Goal: Complete application form: Complete application form

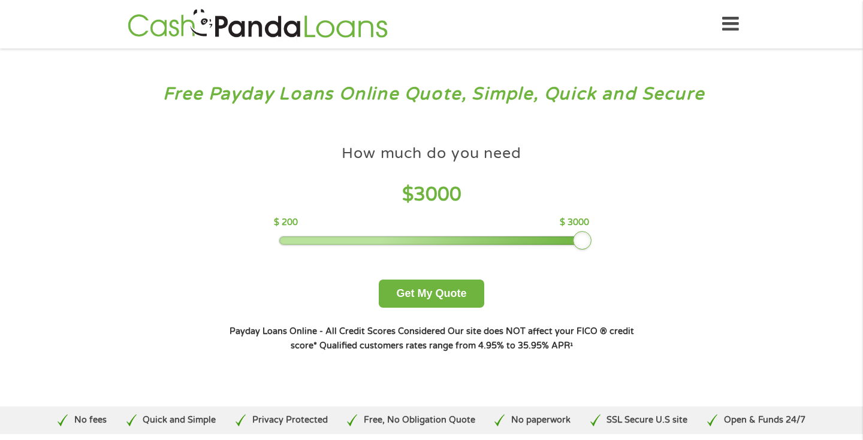
drag, startPoint x: 365, startPoint y: 242, endPoint x: 595, endPoint y: 246, distance: 230.1
click at [595, 246] on div "How much do you need $ 3000 $ 200 $ 3000 Get My Quote" at bounding box center [431, 223] width 419 height 169
click at [464, 291] on button "Get My Quote" at bounding box center [431, 294] width 105 height 28
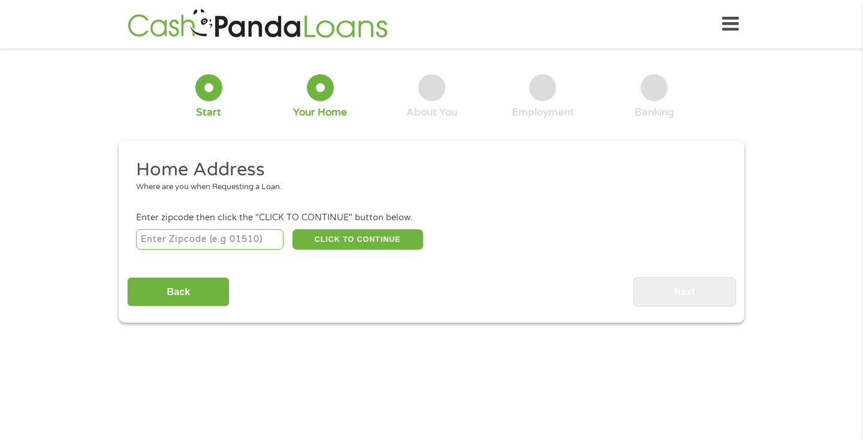
click at [250, 242] on input "number" at bounding box center [210, 239] width 148 height 20
type input "37209"
click at [347, 228] on div "37209 CLICK TO CONTINUE Please recheck your Zipcode, it seems to be Incorrect" at bounding box center [431, 239] width 591 height 25
click at [351, 237] on button "CLICK TO CONTINUE" at bounding box center [357, 239] width 131 height 20
type input "37209"
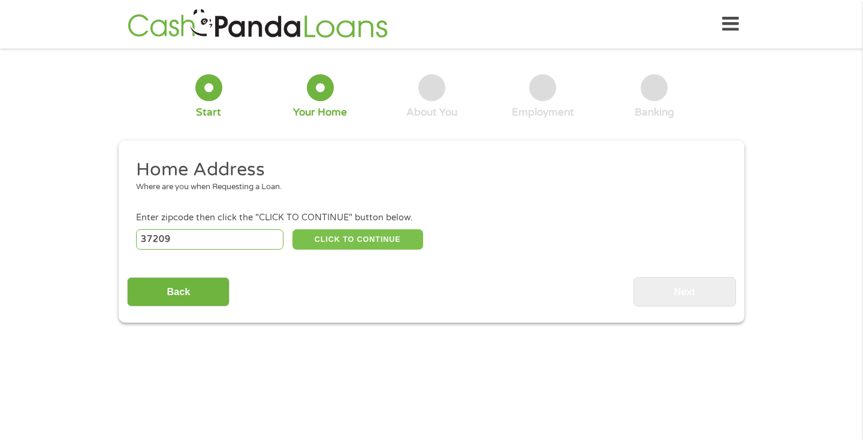
type input "Nashville"
select select "Tennessee"
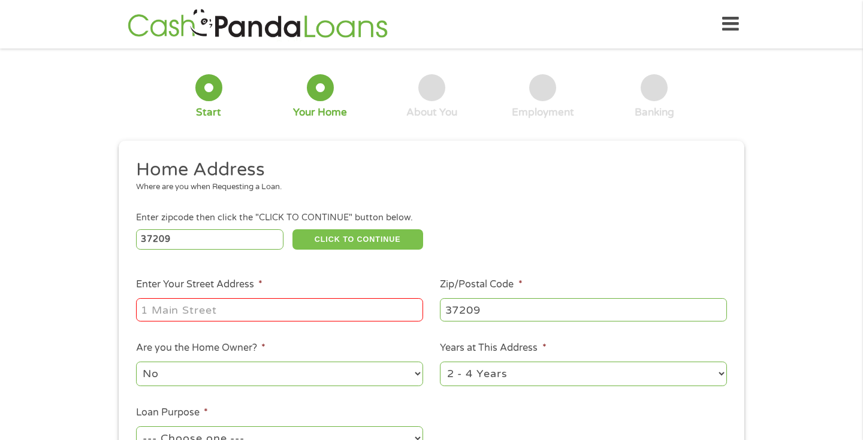
scroll to position [33, 0]
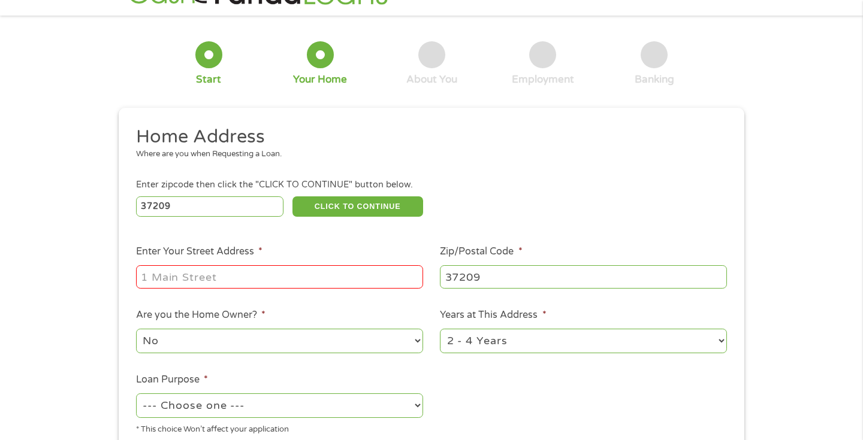
click at [349, 273] on input "Enter Your Street Address *" at bounding box center [279, 276] width 287 height 23
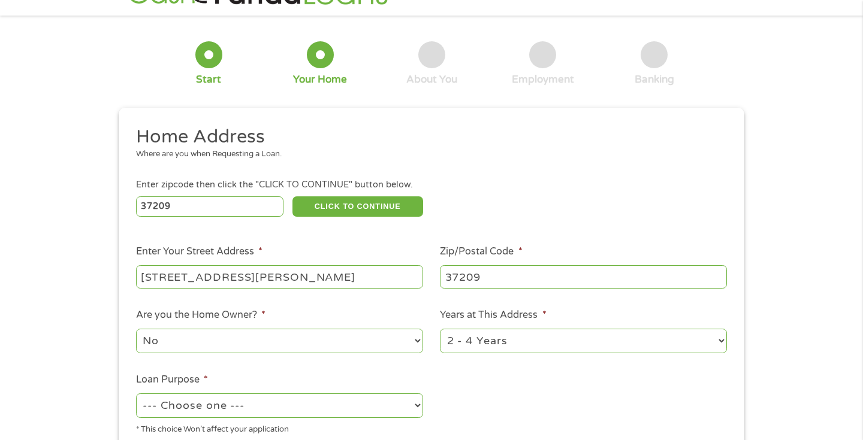
type input "4200 Murphy Road"
click at [536, 276] on input "37209" at bounding box center [583, 276] width 287 height 23
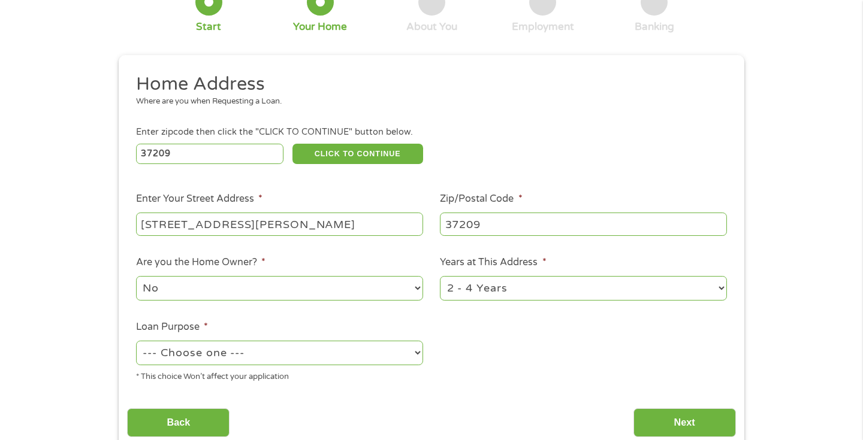
scroll to position [137, 0]
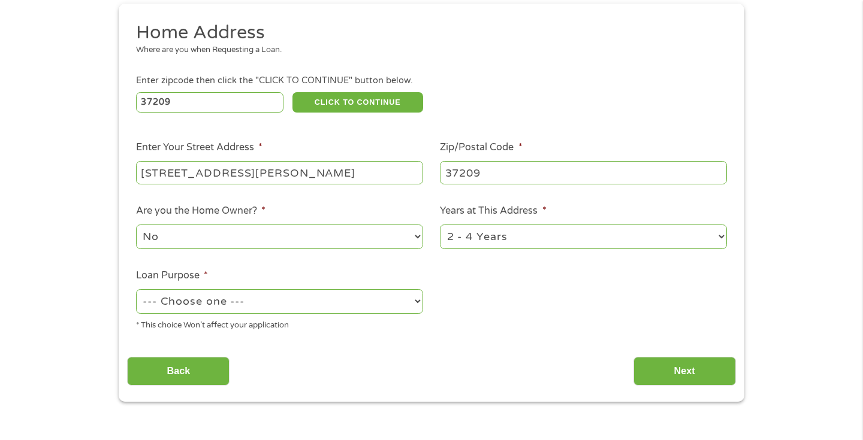
click at [396, 299] on select "--- Choose one --- Pay Bills Debt Consolidation Home Improvement Major Purchase…" at bounding box center [279, 301] width 287 height 25
select select "medicalexpenses"
click at [652, 364] on input "Next" at bounding box center [684, 371] width 102 height 29
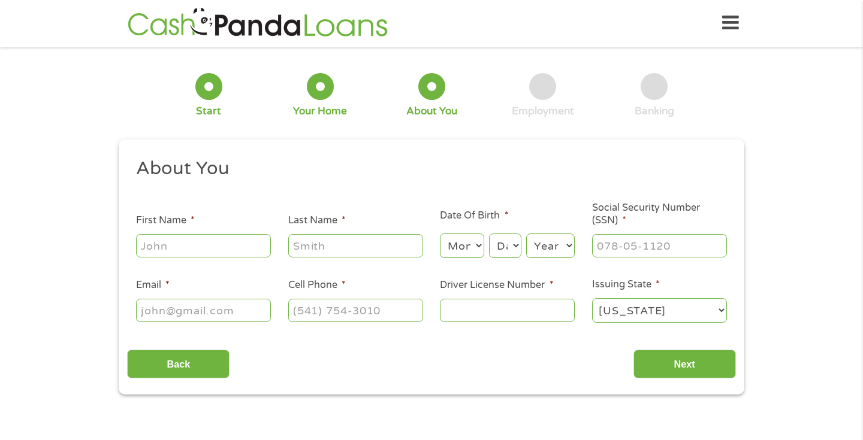
scroll to position [0, 0]
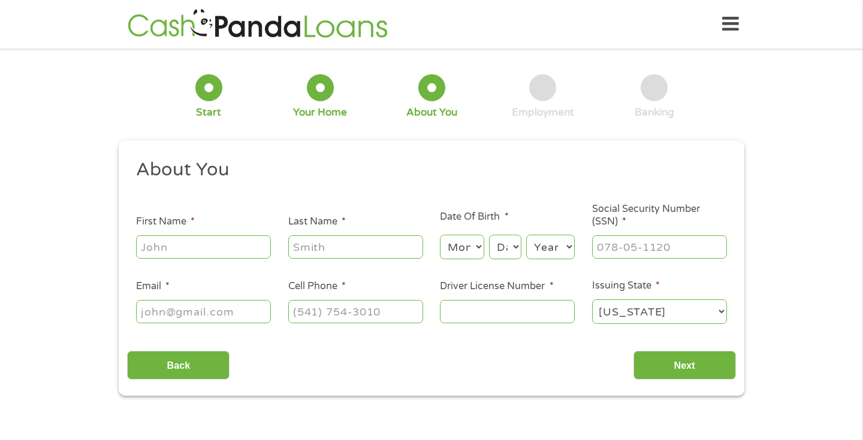
click at [213, 249] on input "First Name *" at bounding box center [203, 246] width 135 height 23
type input "Katherine"
type input "Telford"
click at [473, 244] on select "Month 1 2 3 4 5 6 7 8 9 10 11 12" at bounding box center [462, 247] width 44 height 25
select select "12"
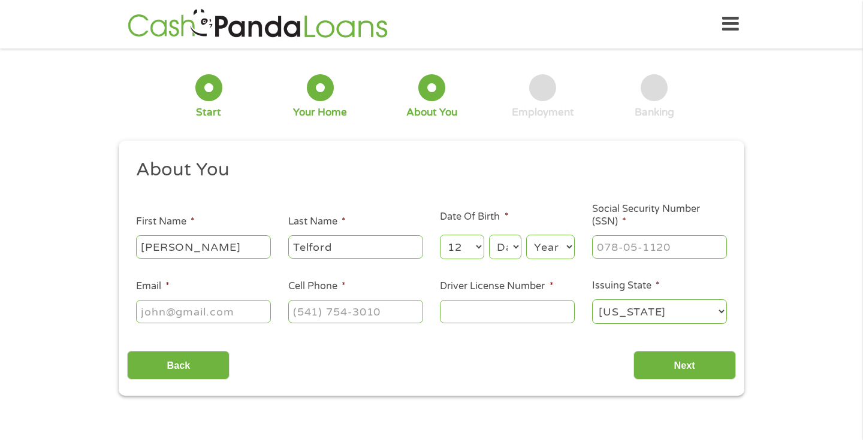
click at [517, 252] on select "Day 1 2 3 4 5 6 7 8 9 10 11 12 13 14 15 16 17 18 19 20 21 22 23 24 25 26 27 28 …" at bounding box center [505, 247] width 32 height 25
select select "19"
click at [550, 253] on select "Year 2007 2006 2005 2004 2003 2002 2001 2000 1999 1998 1997 1996 1995 1994 1993…" at bounding box center [550, 247] width 49 height 25
select select "1993"
click at [606, 243] on input "___-__-____" at bounding box center [659, 246] width 135 height 23
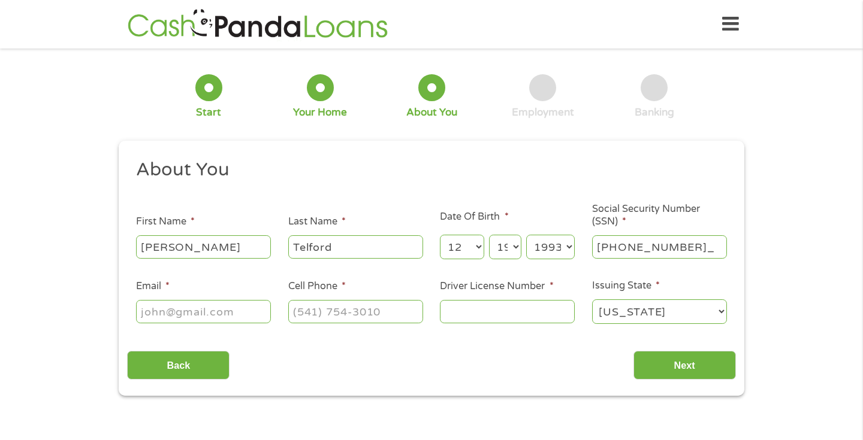
type input "411-75-0123"
click at [247, 313] on input "Email *" at bounding box center [203, 311] width 135 height 23
type input "katherine.telford93@gmail.com"
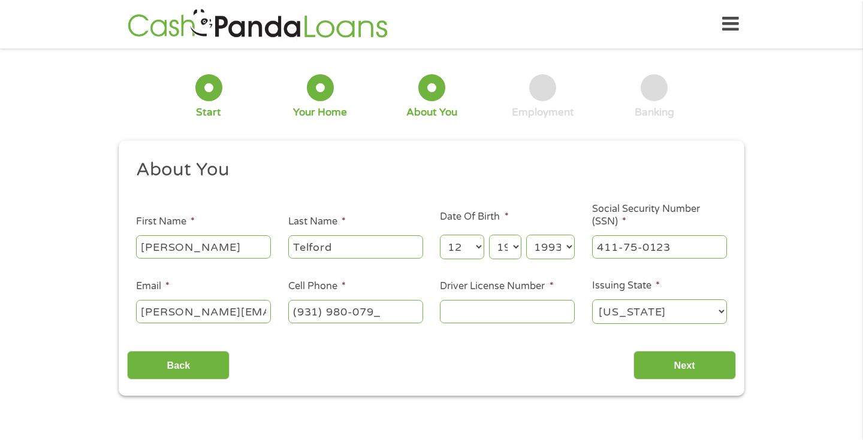
type input "(931) 980-0790"
click at [564, 316] on input "Driver License Number *" at bounding box center [507, 311] width 135 height 23
type input "108745193"
click at [695, 365] on input "Next" at bounding box center [684, 365] width 102 height 29
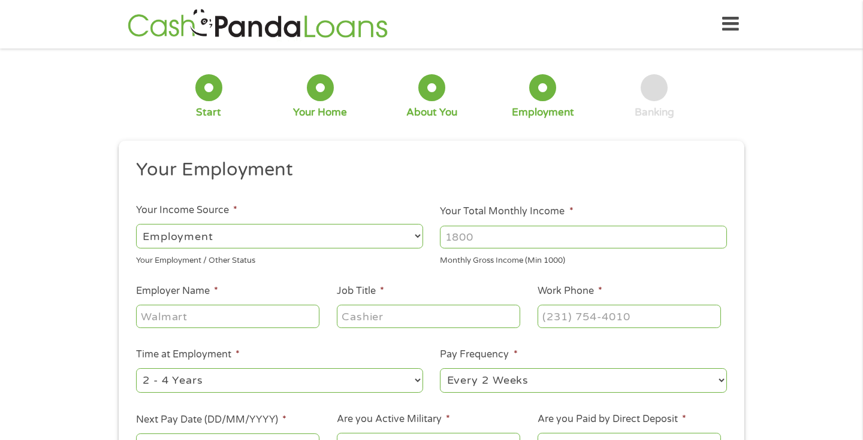
drag, startPoint x: 671, startPoint y: 234, endPoint x: 646, endPoint y: 238, distance: 24.8
click at [646, 238] on input "Your Total Monthly Income *" at bounding box center [583, 237] width 287 height 23
click at [715, 239] on input "1000" at bounding box center [583, 237] width 287 height 23
type input "1"
type input "4200"
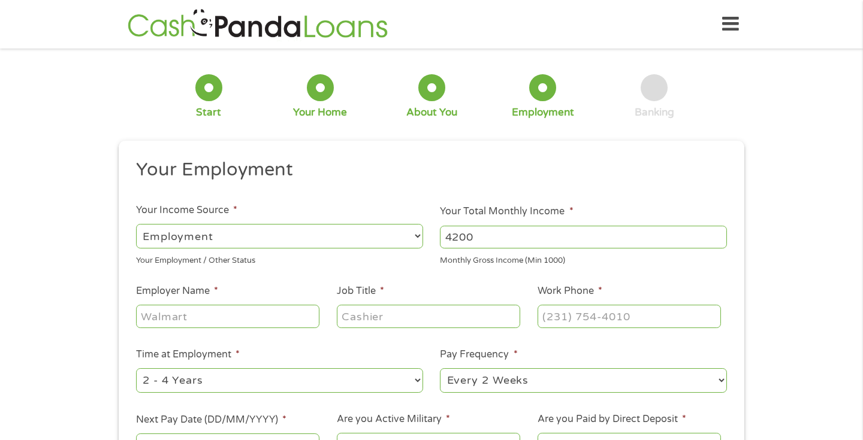
click at [291, 318] on input "Employer Name *" at bounding box center [227, 316] width 183 height 23
type input "BMB"
click at [436, 318] on input "Job Title *" at bounding box center [428, 316] width 183 height 23
type input "Manager"
click at [521, 242] on input "4200" at bounding box center [583, 237] width 287 height 23
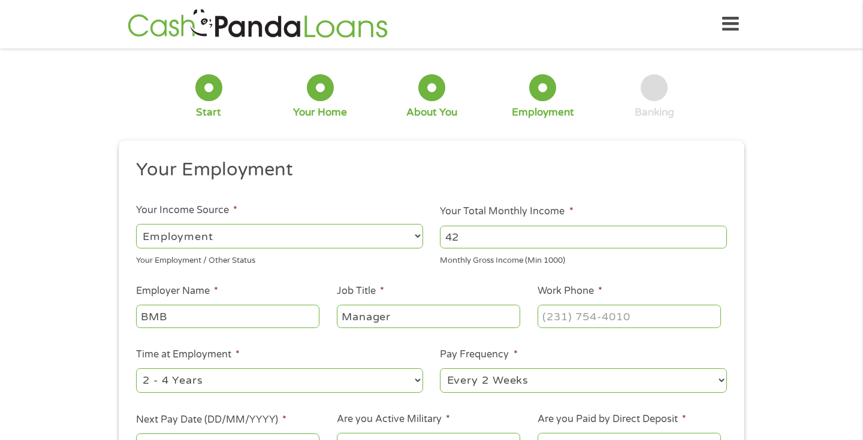
type input "4"
type input "4000"
click at [619, 316] on input "(___) ___-____" at bounding box center [628, 316] width 183 height 23
type input "(615) 503-1481"
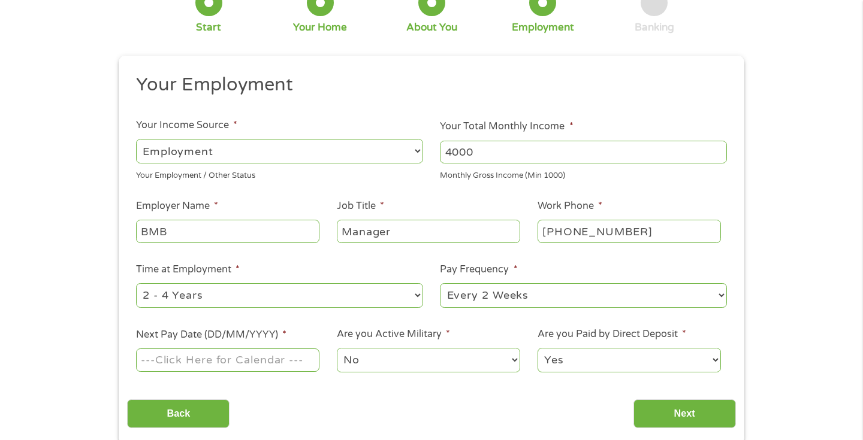
scroll to position [106, 0]
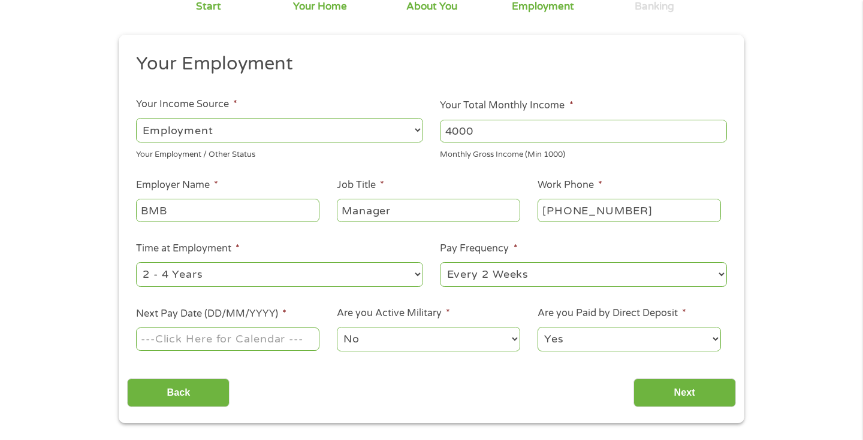
click at [295, 340] on input "Next Pay Date (DD/MM/YYYY) *" at bounding box center [227, 339] width 183 height 23
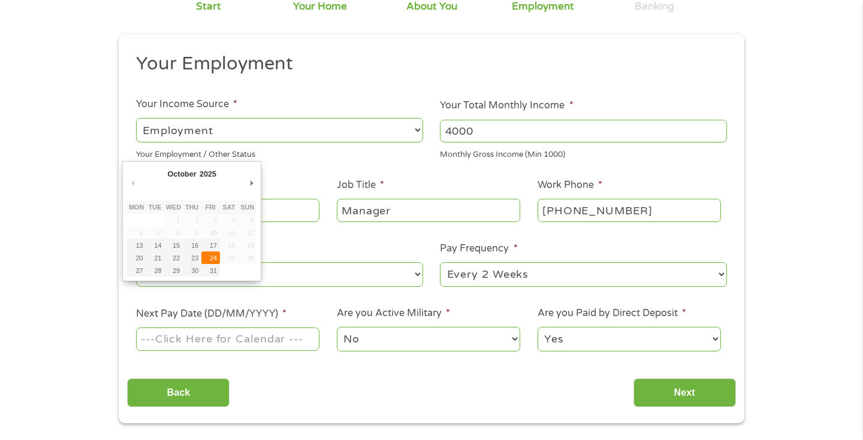
type input "24/10/2025"
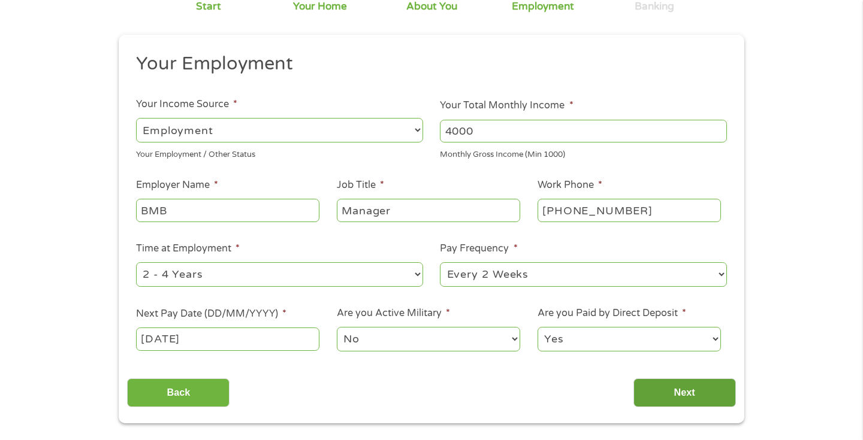
click at [664, 383] on input "Next" at bounding box center [684, 393] width 102 height 29
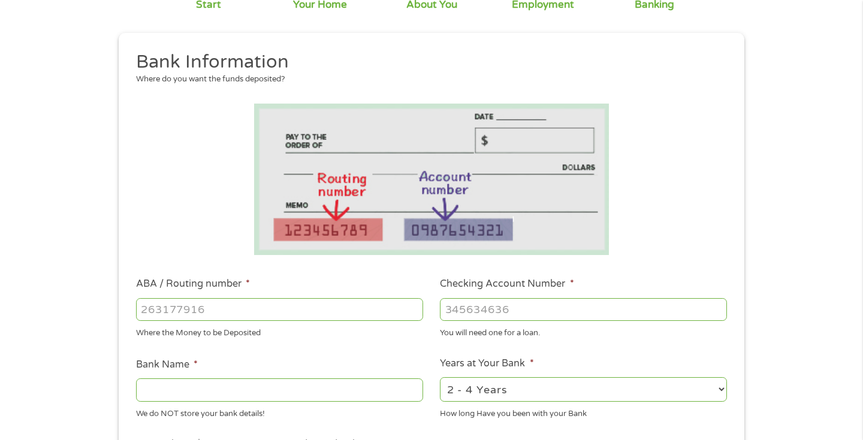
scroll to position [174, 0]
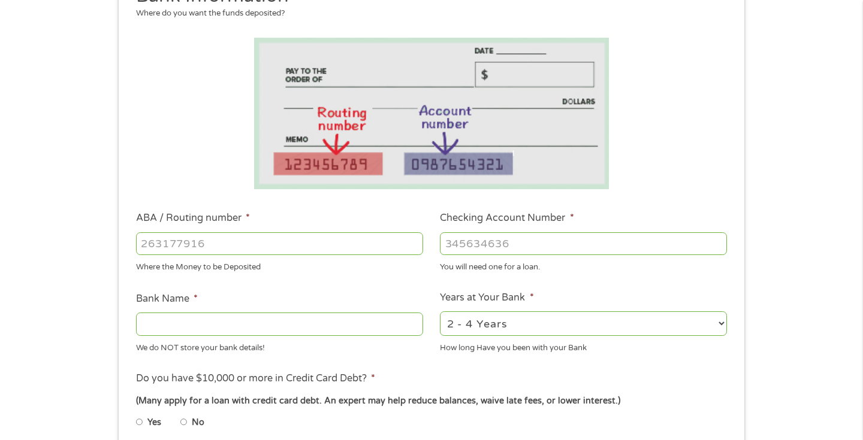
click at [386, 325] on input "Bank Name *" at bounding box center [279, 324] width 287 height 23
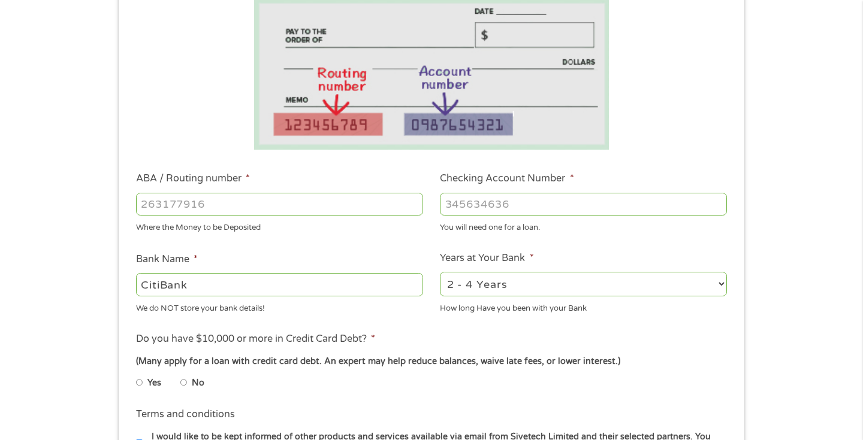
scroll to position [243, 0]
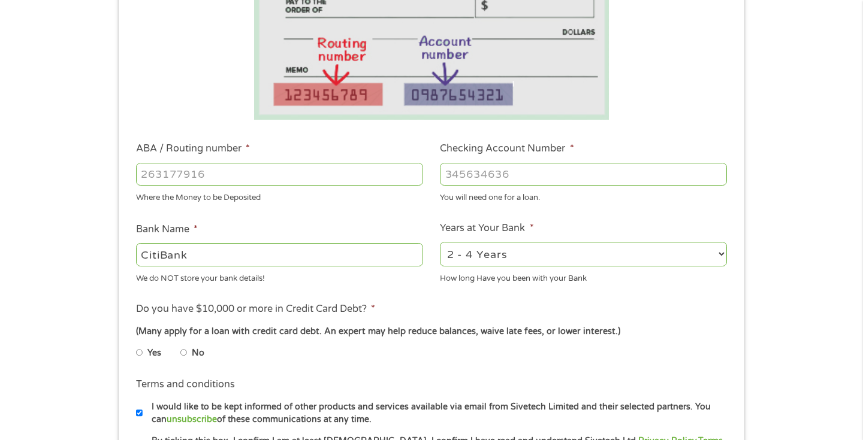
type input "CitiBank"
click at [184, 352] on input "No" at bounding box center [183, 352] width 7 height 19
radio input "true"
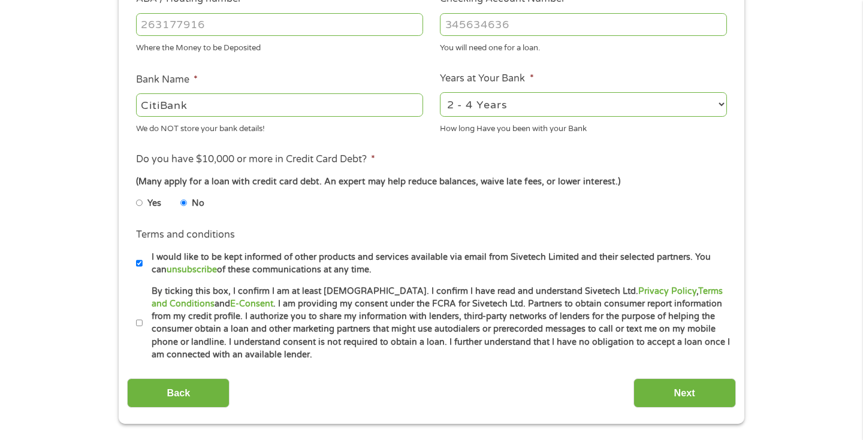
scroll to position [391, 0]
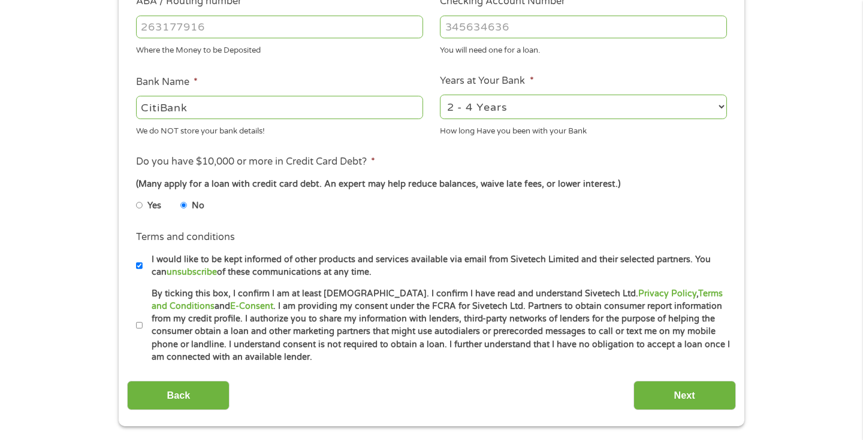
click at [139, 324] on input "By ticking this box, I confirm I am at least 18 years old. I confirm I have rea…" at bounding box center [139, 325] width 7 height 19
checkbox input "true"
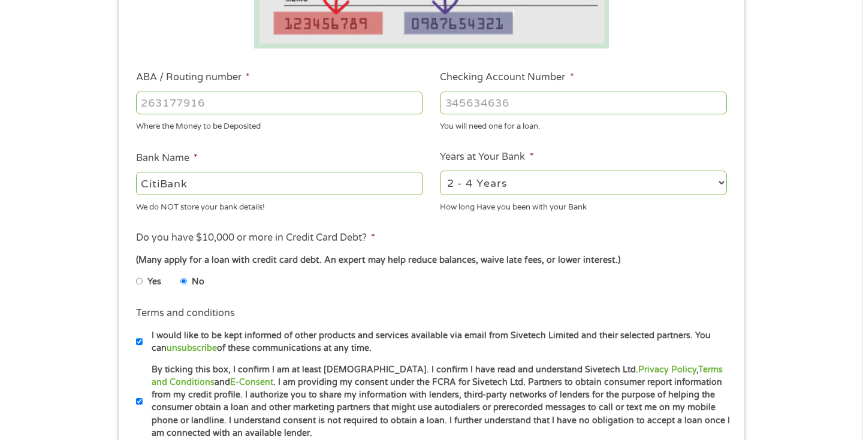
scroll to position [301, 0]
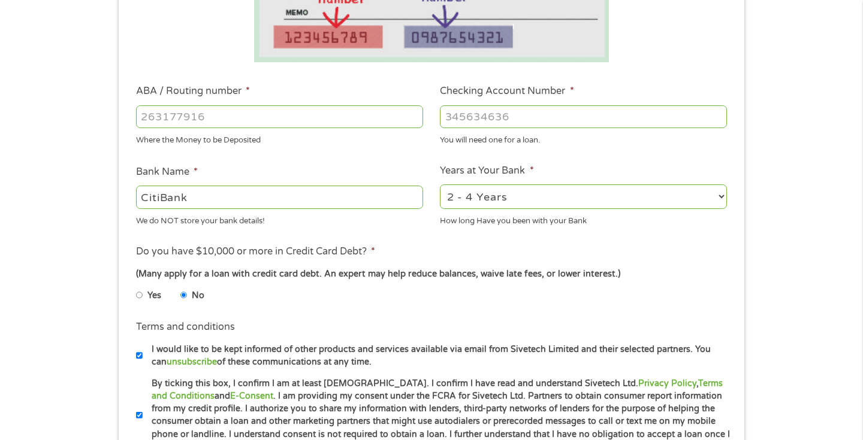
click at [332, 117] on input "ABA / Routing number *" at bounding box center [279, 116] width 287 height 23
click at [386, 116] on input "ABA / Routing number *" at bounding box center [279, 116] width 287 height 23
type input "271070801"
type input "CITIBANK FEDERAL SAVINGS BANK"
type input "271070801"
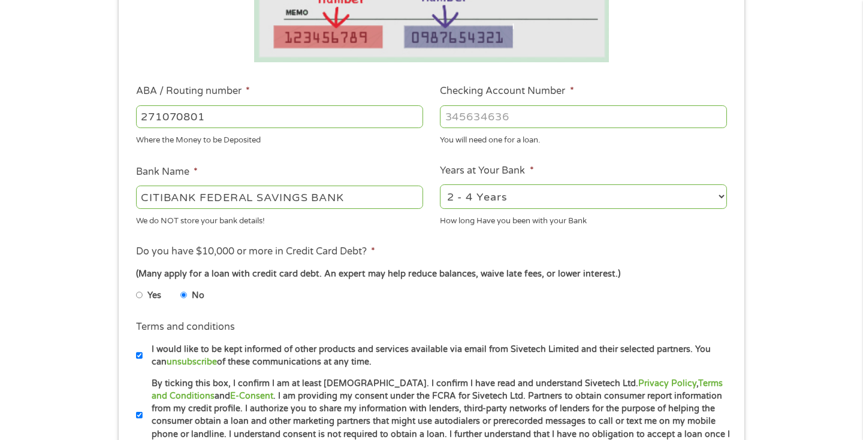
click at [579, 121] on input "Checking Account Number *" at bounding box center [583, 116] width 287 height 23
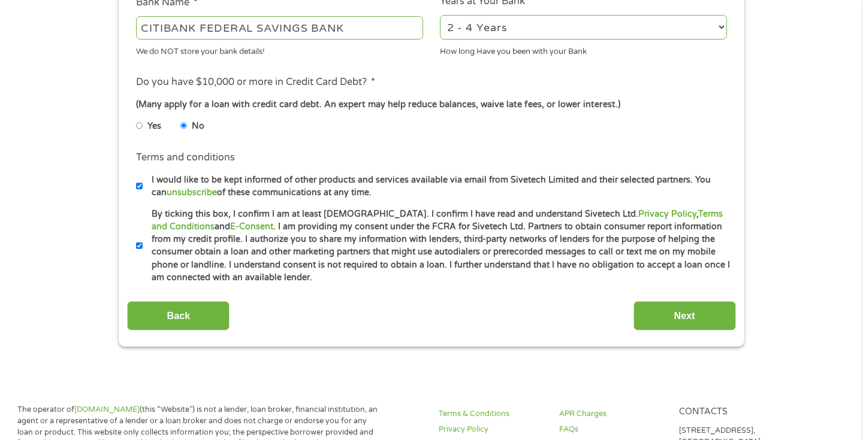
scroll to position [480, 0]
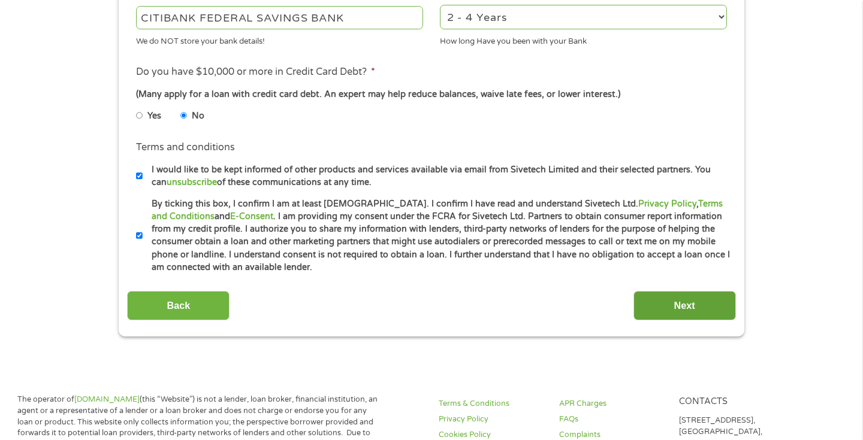
type input "11633032435"
click at [711, 304] on input "Next" at bounding box center [684, 305] width 102 height 29
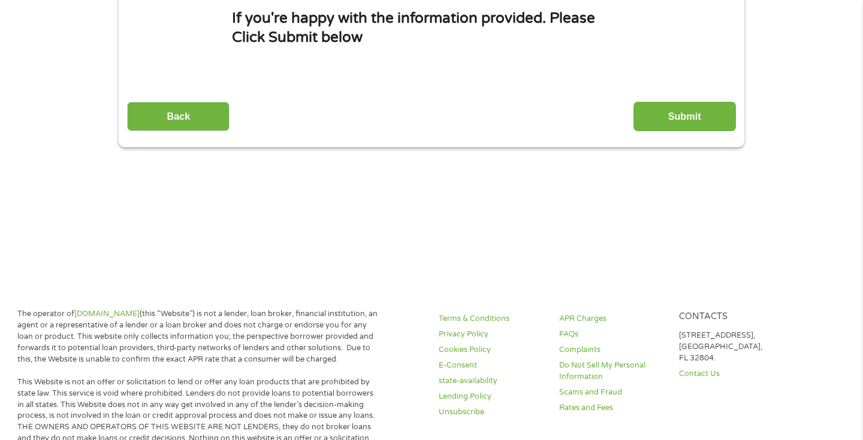
scroll to position [0, 0]
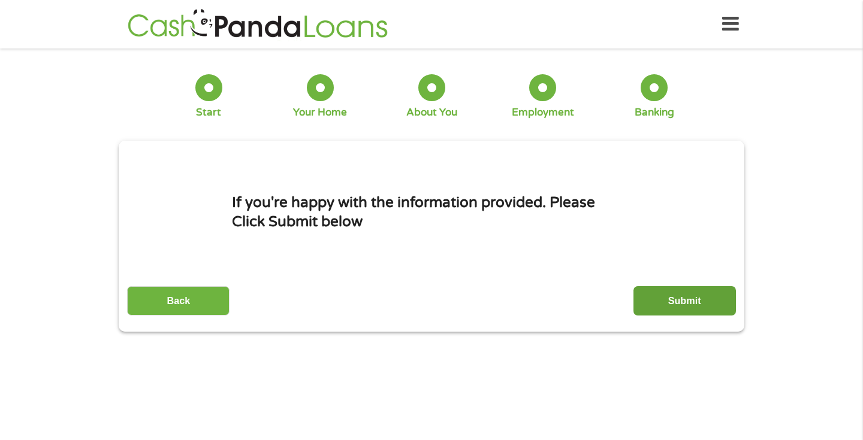
click at [709, 305] on input "Submit" at bounding box center [684, 300] width 102 height 29
